Goal: Communication & Community: Answer question/provide support

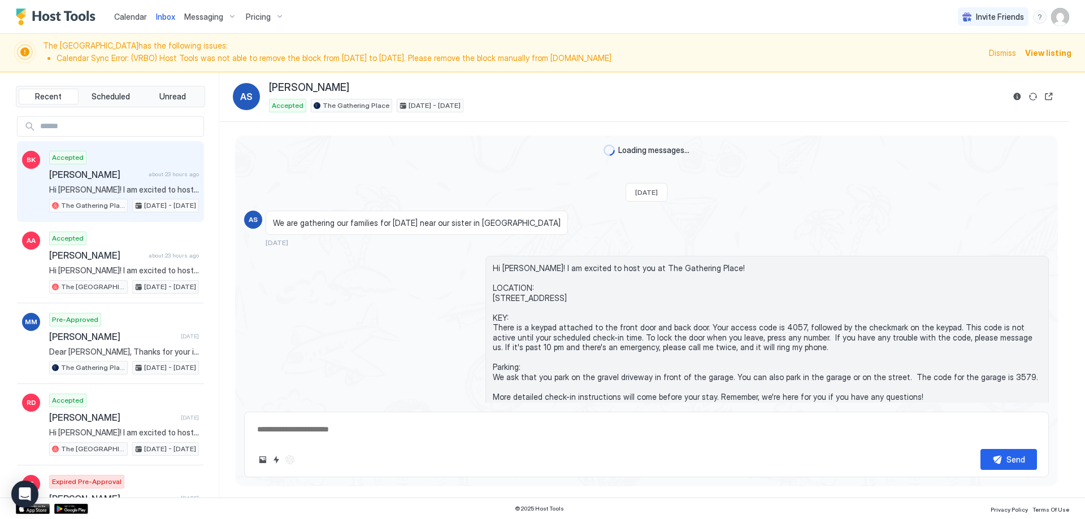
scroll to position [42, 0]
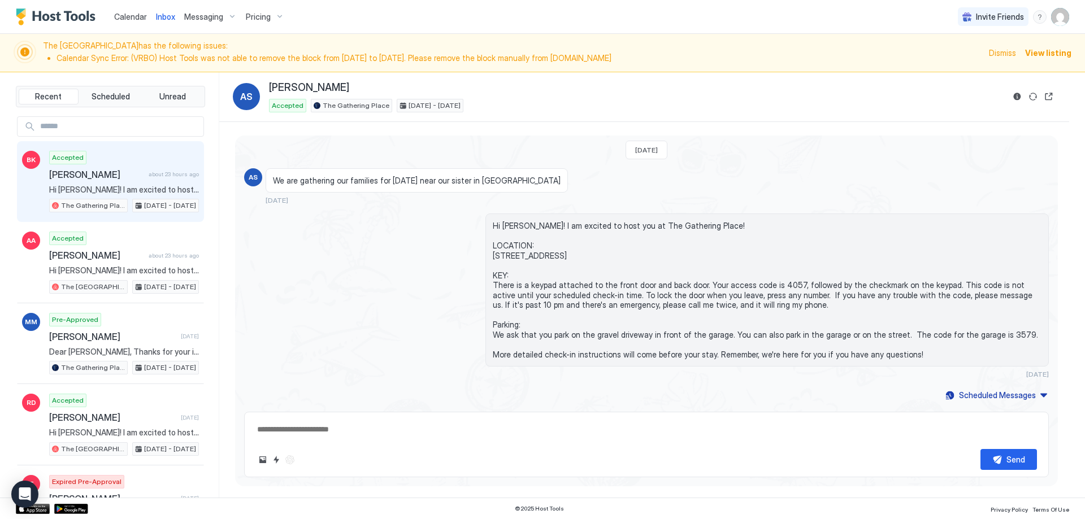
click at [132, 181] on div "Accepted [PERSON_NAME] about 23 hours ago Hi [PERSON_NAME]! I am excited to hos…" at bounding box center [124, 182] width 150 height 62
type textarea "*"
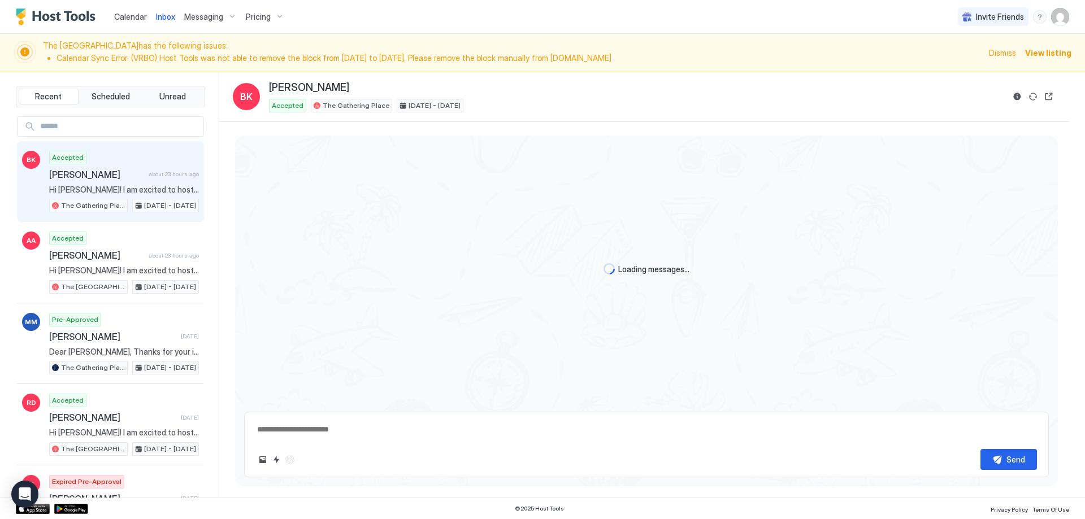
scroll to position [642, 0]
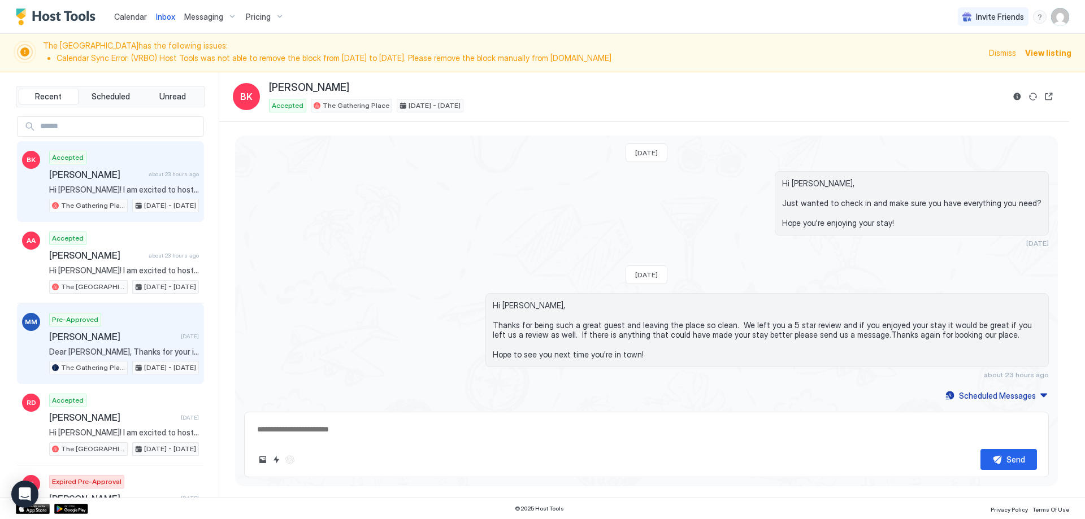
click at [106, 352] on span "Dear [PERSON_NAME], Thanks for your inquiry about my vacation rental. The prope…" at bounding box center [124, 352] width 150 height 10
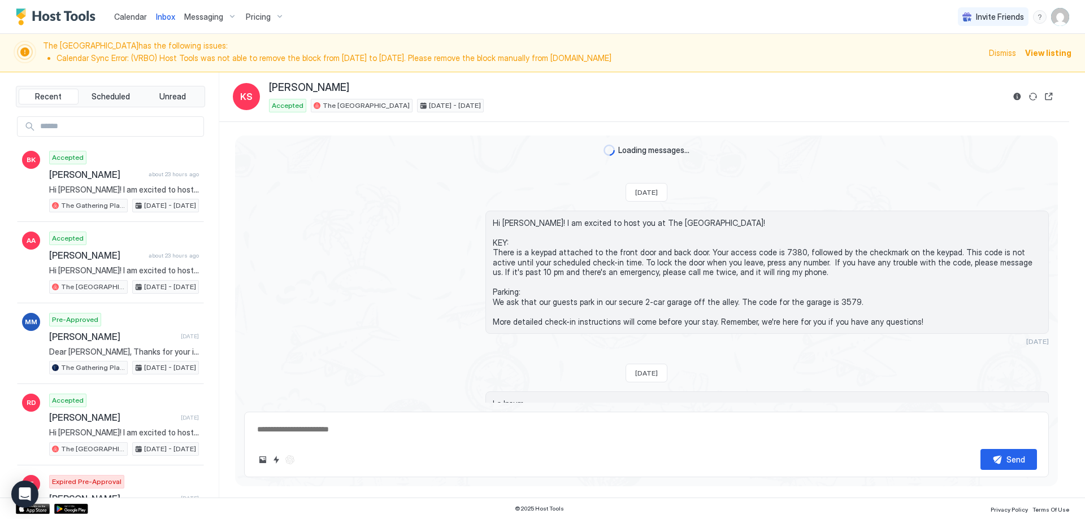
scroll to position [528, 0]
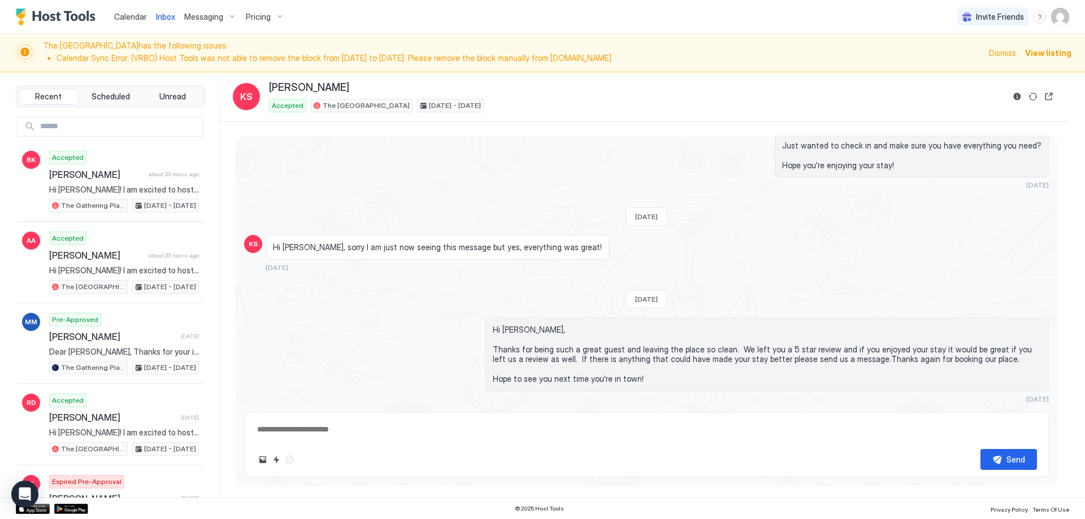
type textarea "*"
